Goal: Task Accomplishment & Management: Manage account settings

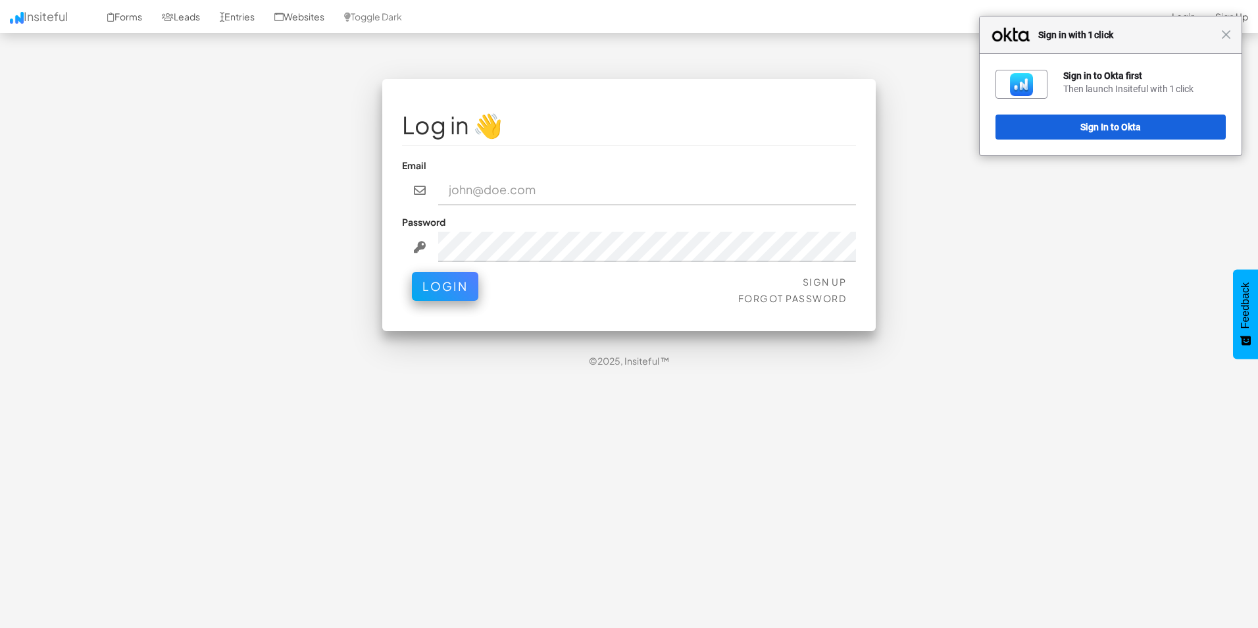
type input "Michael.vanOudtshoorn@activ.asn.au"
click at [449, 300] on div "Sign Up Forgot Password Login" at bounding box center [629, 291] width 454 height 39
click at [452, 284] on button "Login" at bounding box center [445, 283] width 66 height 29
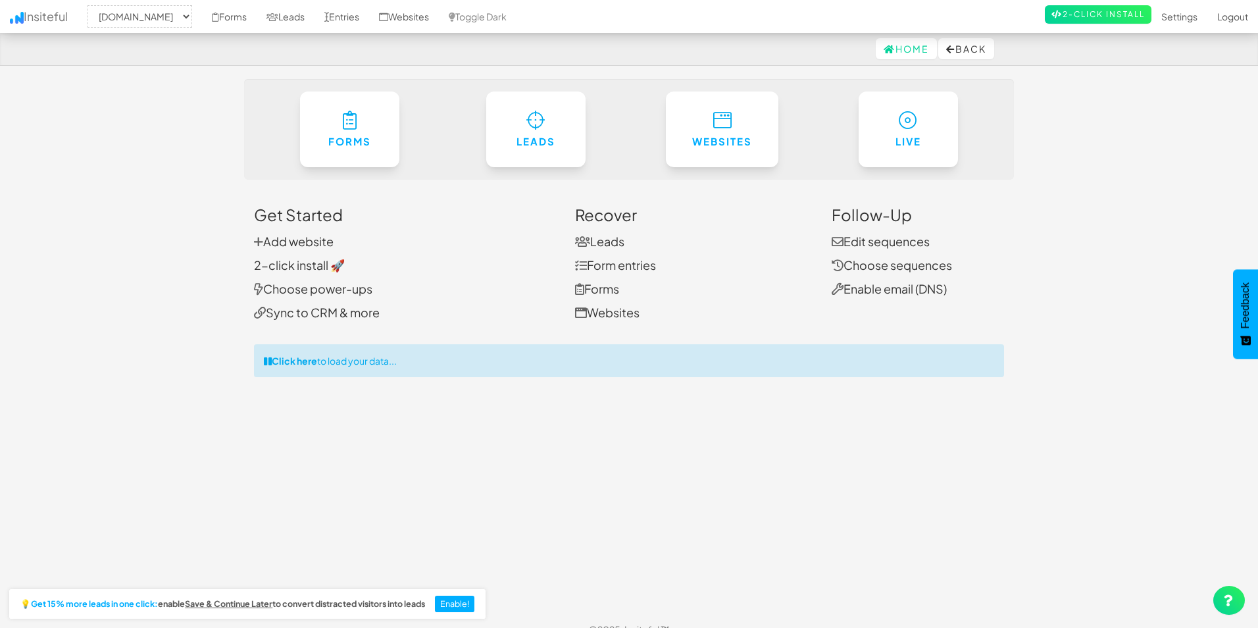
select select "2279"
click at [1172, 25] on link "Settings" at bounding box center [1172, 16] width 56 height 33
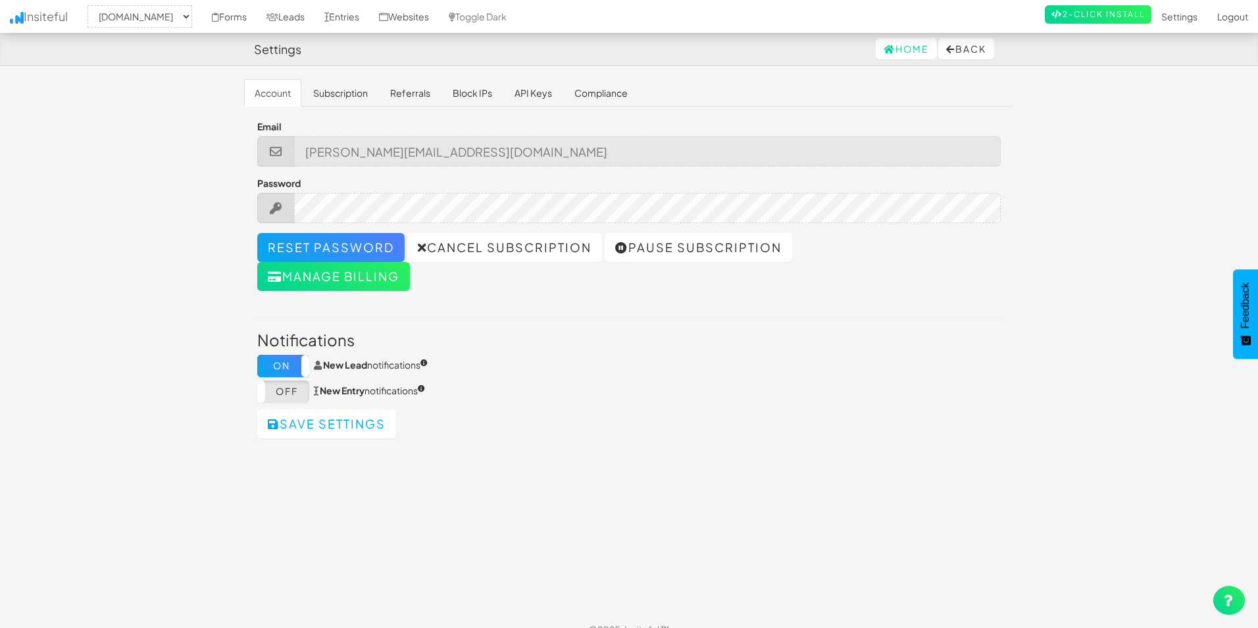
select select "2279"
click at [339, 91] on link "Subscription" at bounding box center [337, 93] width 76 height 28
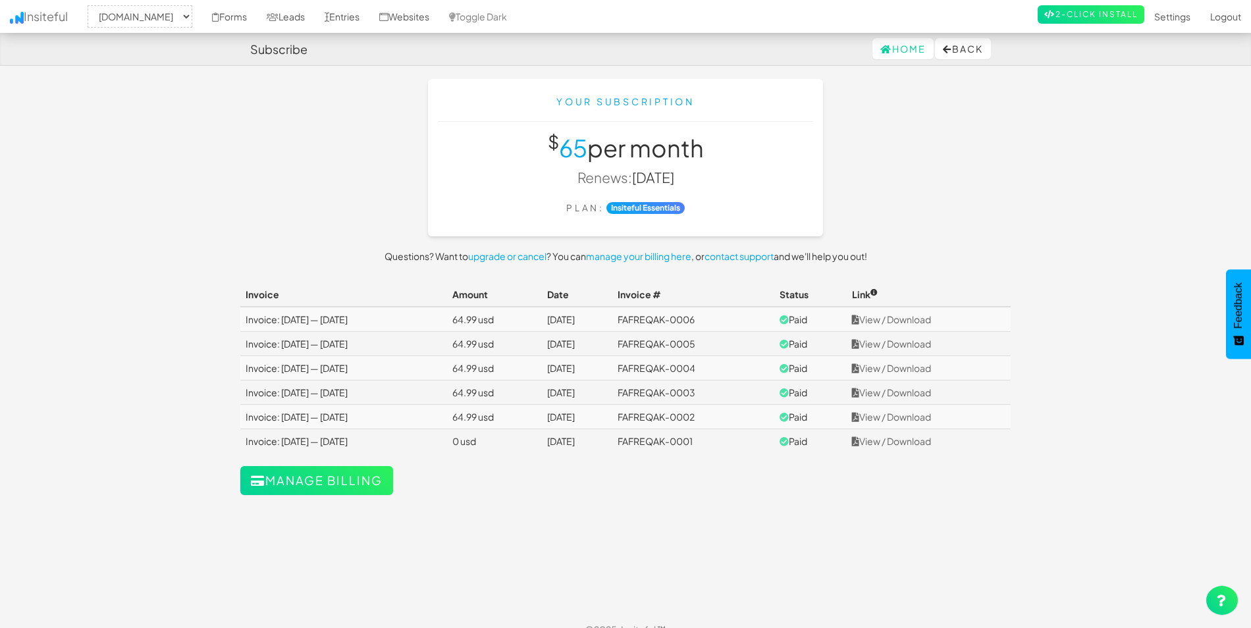
select select "2279"
click at [1177, 16] on link "Settings" at bounding box center [1172, 16] width 56 height 33
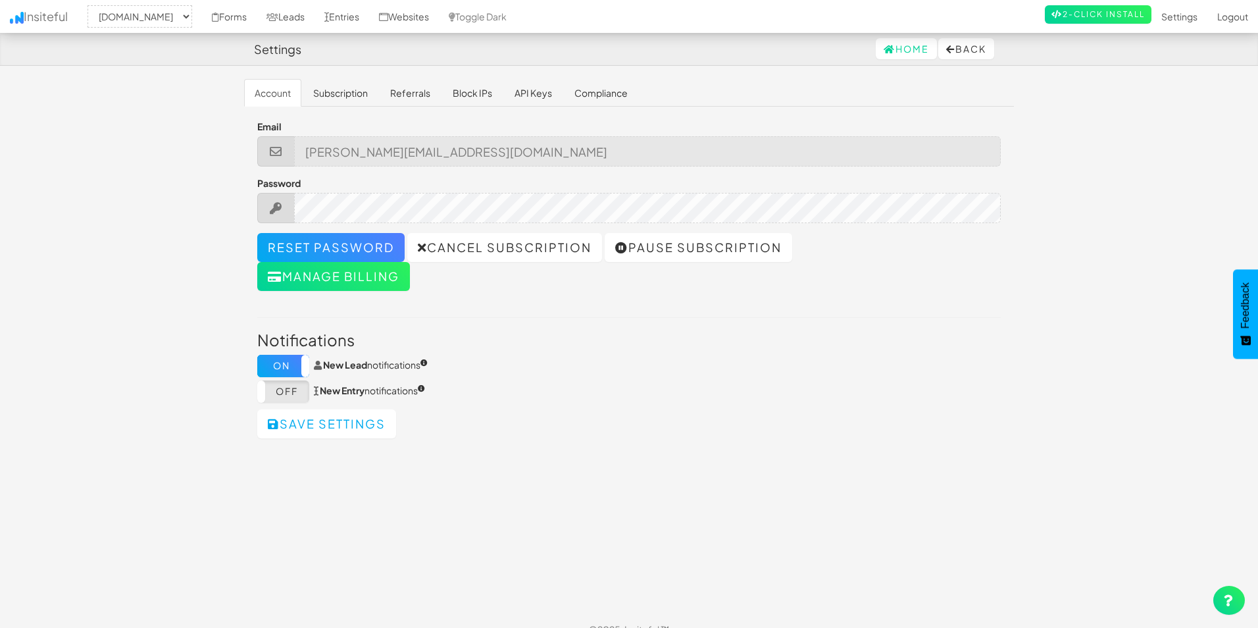
select select "2279"
click at [298, 211] on div at bounding box center [625, 208] width 744 height 30
click at [359, 96] on link "Subscription" at bounding box center [337, 93] width 76 height 28
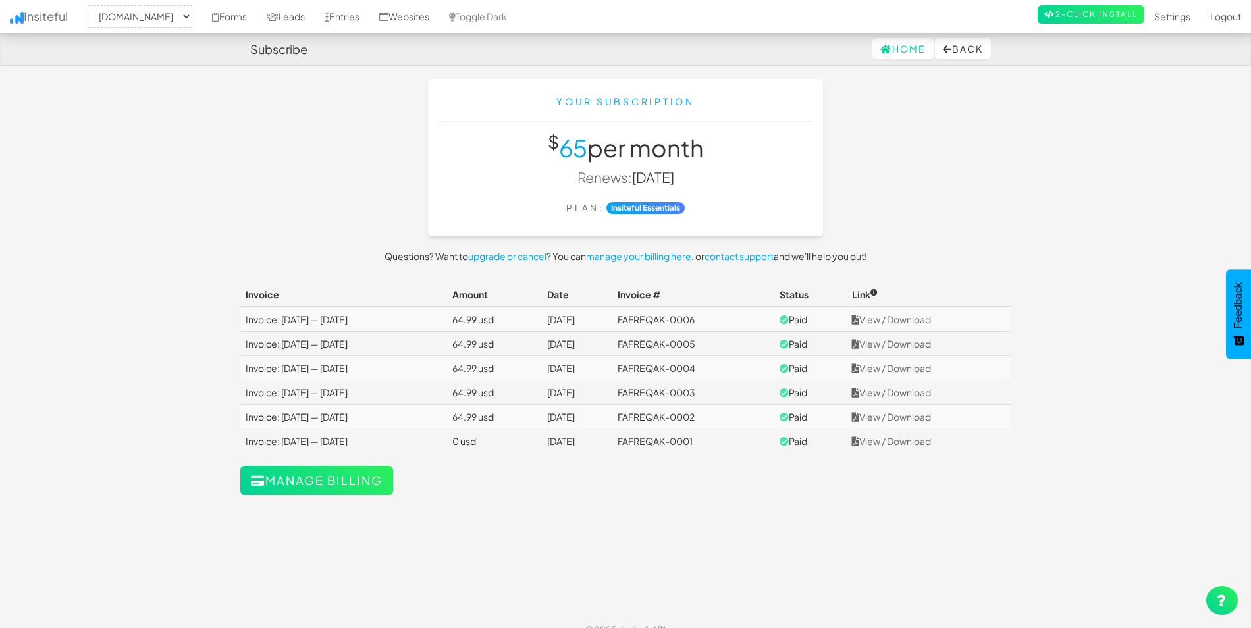
select select "2279"
click at [45, 30] on link "Insiteful" at bounding box center [39, 16] width 78 height 33
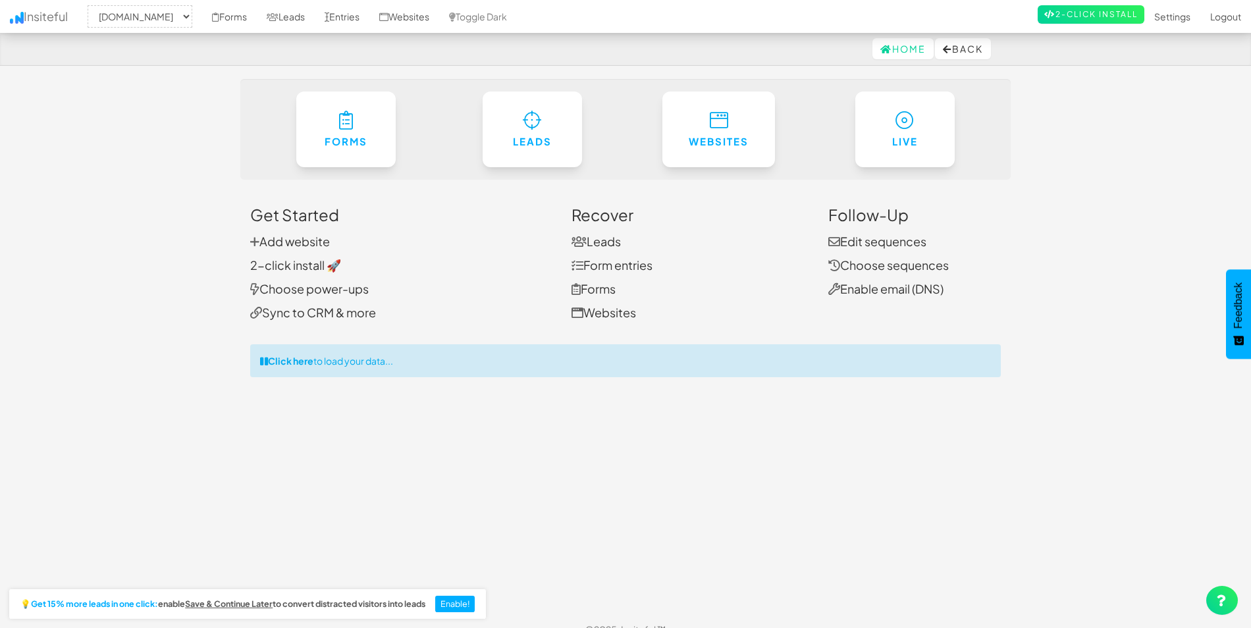
select select "2279"
click at [1162, 19] on link "Settings" at bounding box center [1172, 16] width 56 height 33
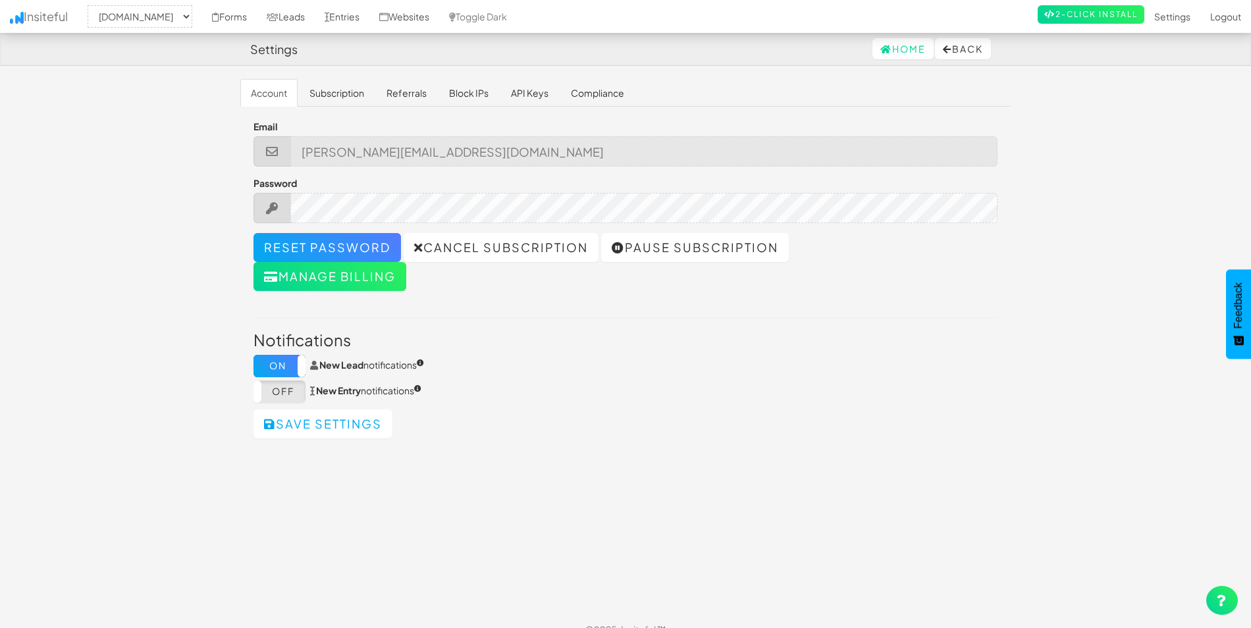
select select "2279"
click at [340, 102] on link "Subscription" at bounding box center [337, 93] width 76 height 28
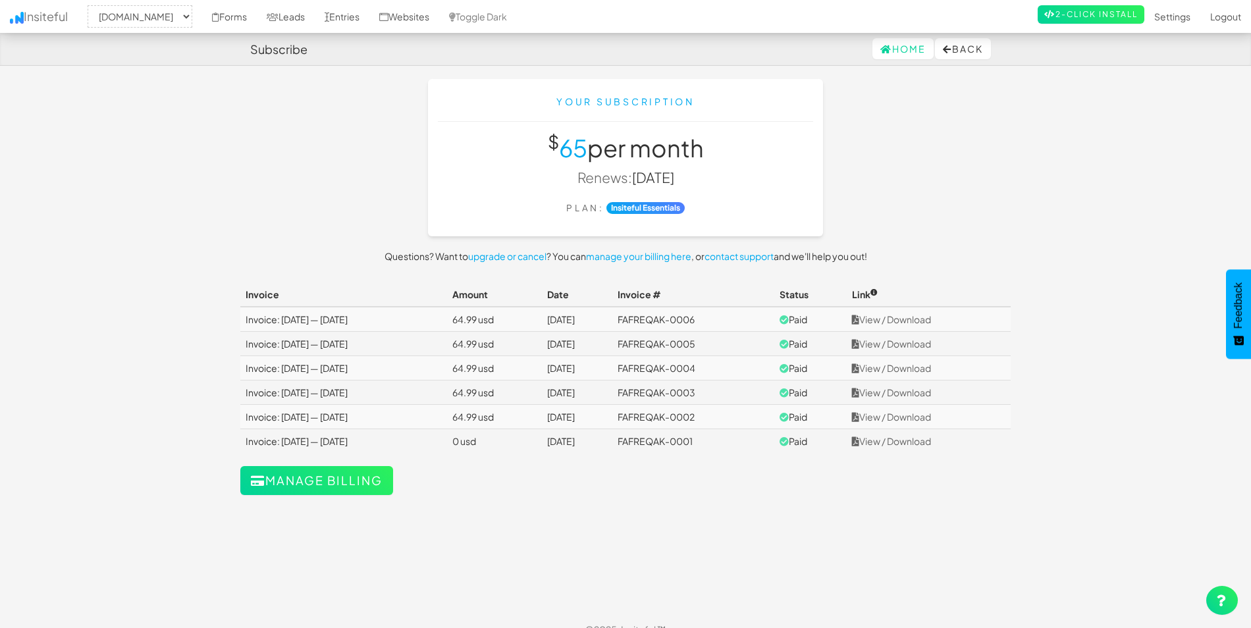
select select "2279"
click at [964, 53] on button "Back" at bounding box center [963, 48] width 56 height 21
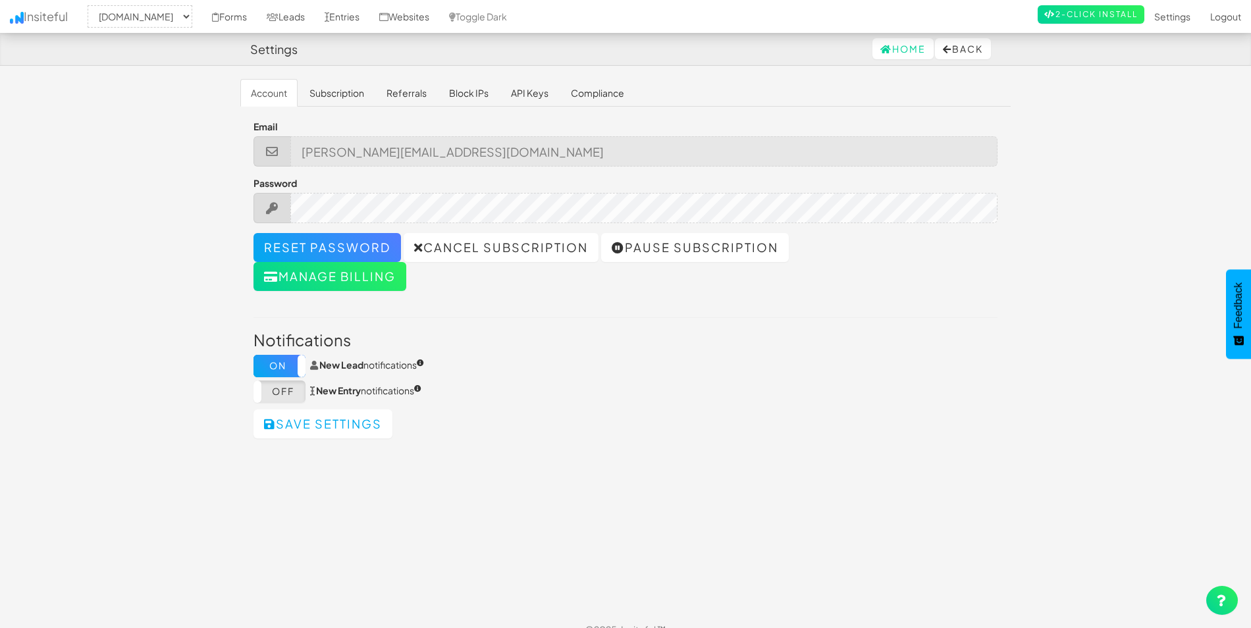
select select "2279"
click at [348, 246] on link "Reset password" at bounding box center [326, 247] width 147 height 29
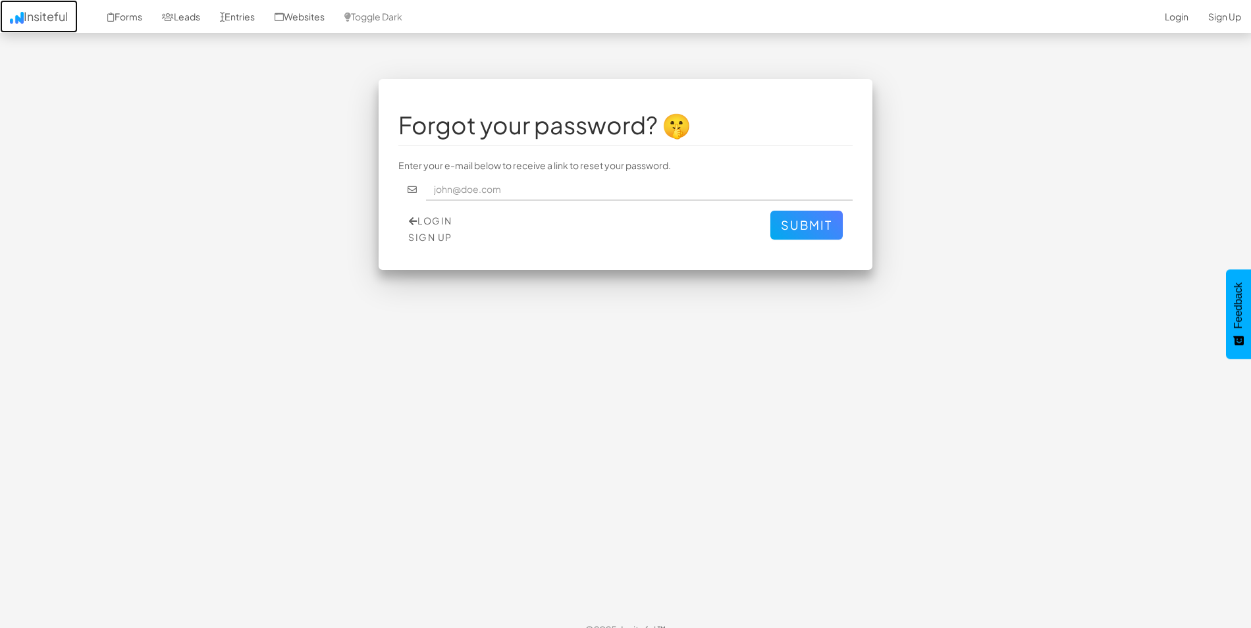
click at [33, 25] on link "Insiteful" at bounding box center [39, 16] width 78 height 33
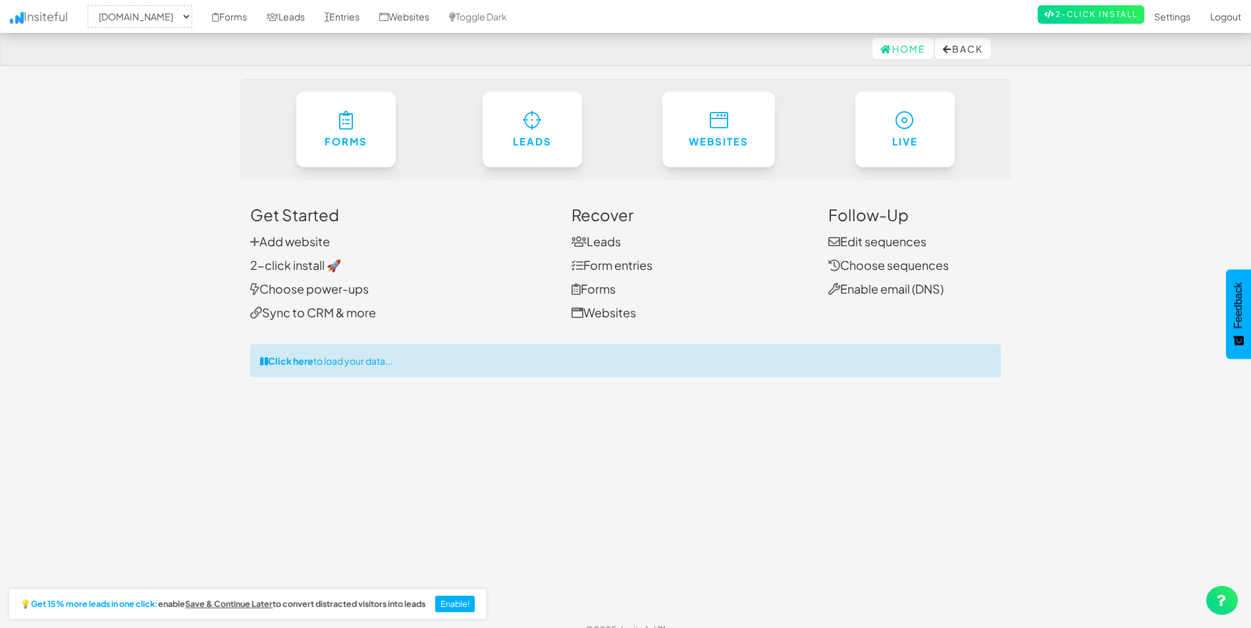
select select "2279"
click at [1232, 18] on link "Logout" at bounding box center [1225, 16] width 51 height 33
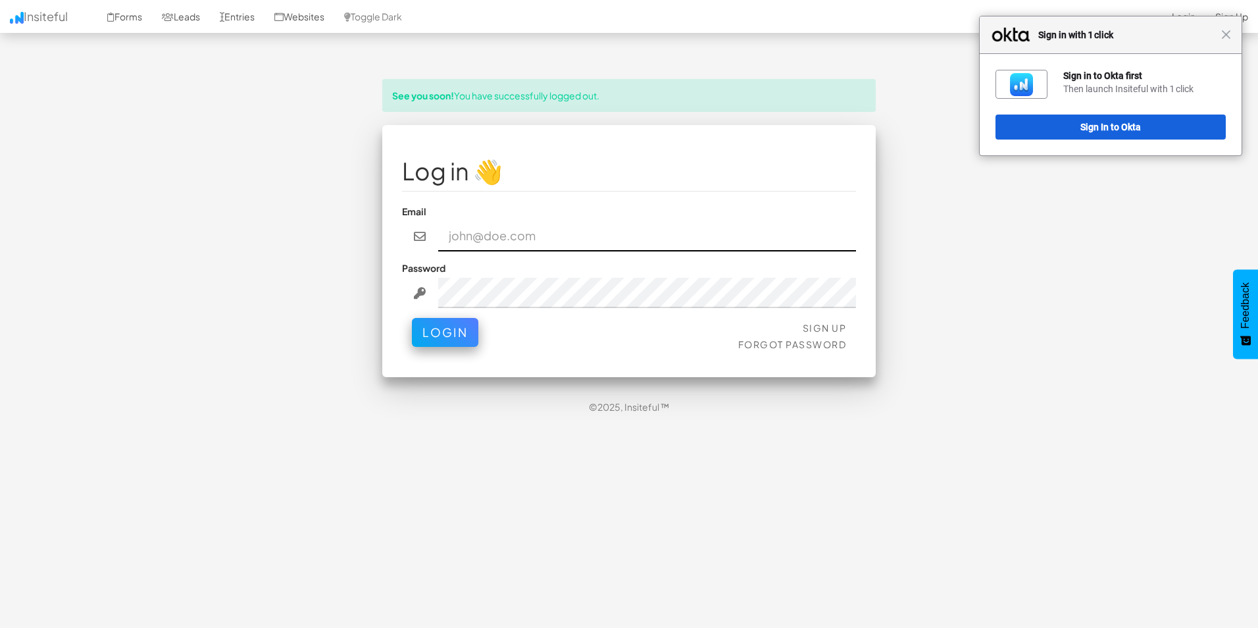
type input "[PERSON_NAME][EMAIL_ADDRESS][DOMAIN_NAME]"
